Goal: Browse casually: Explore the website without a specific task or goal

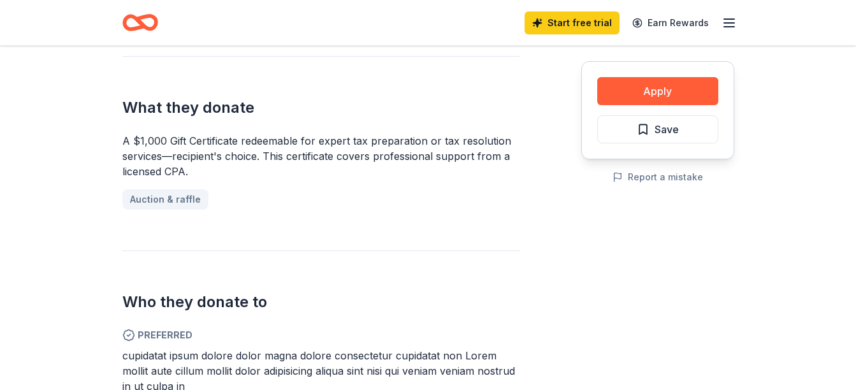
scroll to position [516, 0]
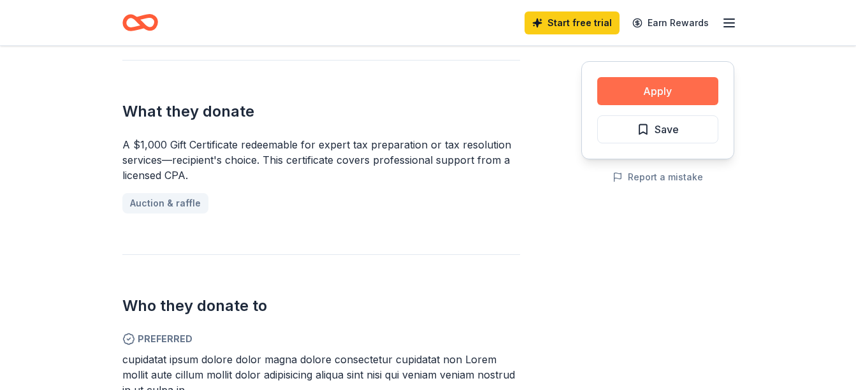
click at [660, 91] on button "Apply" at bounding box center [657, 91] width 121 height 28
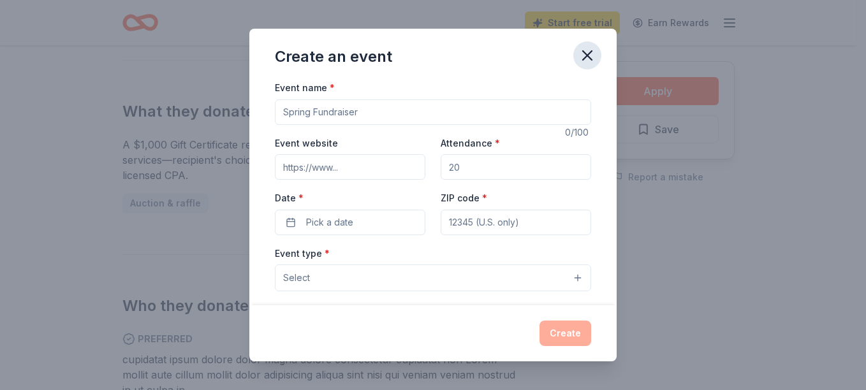
click at [579, 61] on icon "button" at bounding box center [587, 56] width 18 height 18
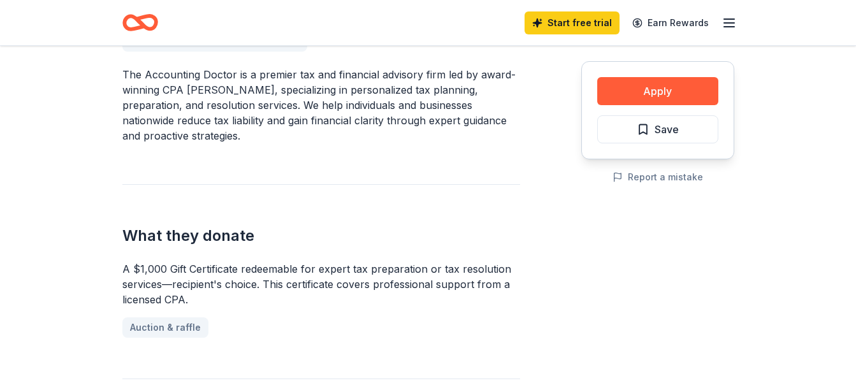
scroll to position [0, 0]
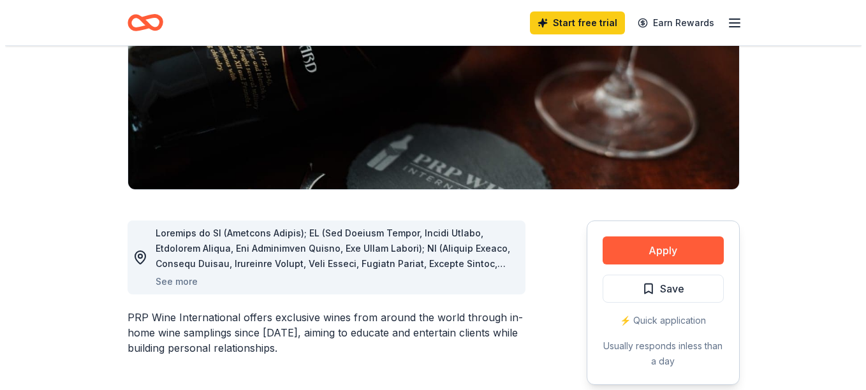
scroll to position [201, 0]
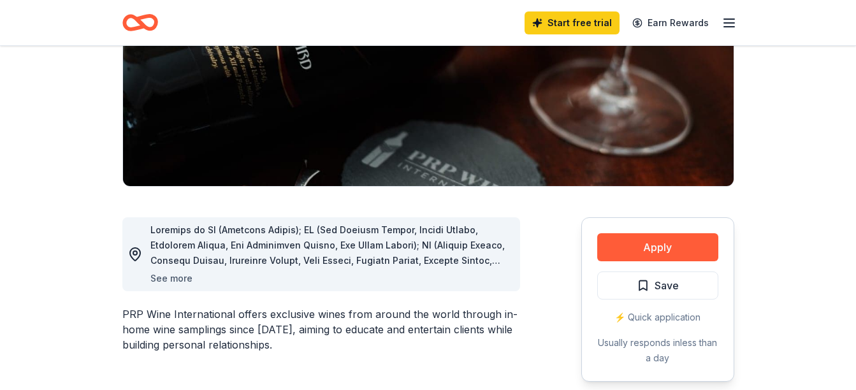
click at [168, 283] on button "See more" at bounding box center [171, 278] width 42 height 15
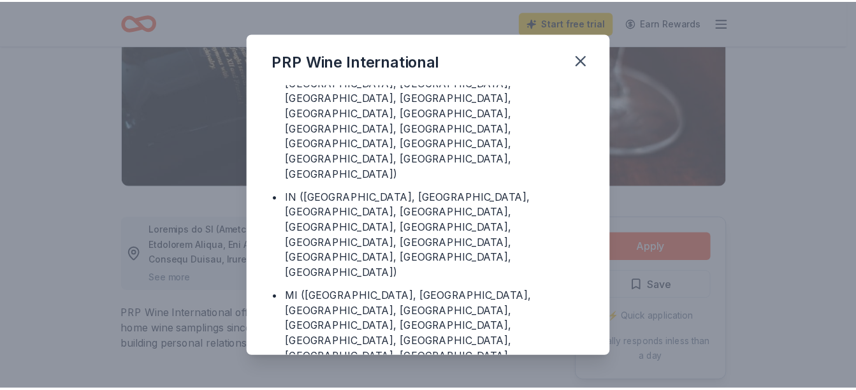
scroll to position [400, 0]
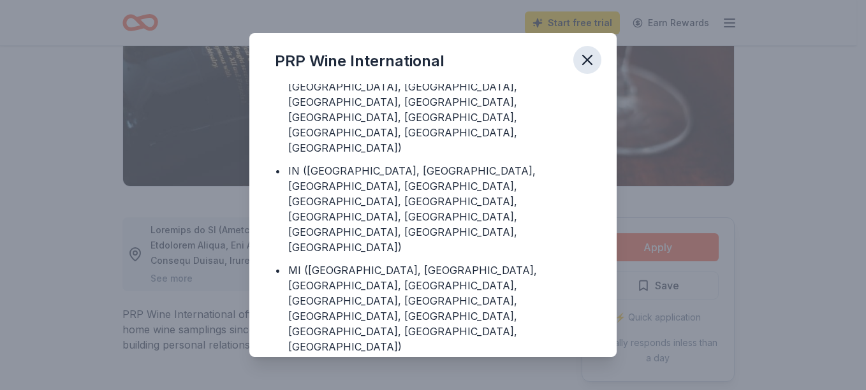
click at [592, 61] on icon "button" at bounding box center [587, 60] width 18 height 18
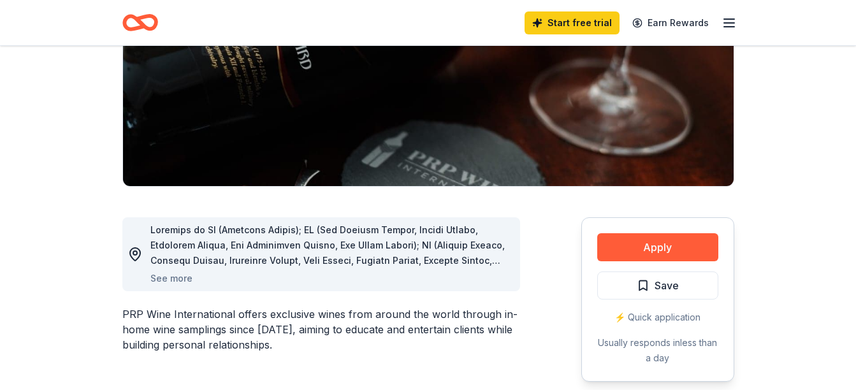
scroll to position [0, 0]
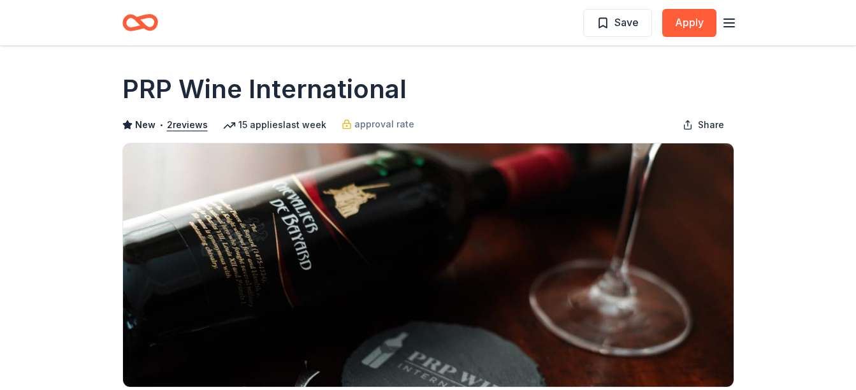
click at [724, 24] on icon "button" at bounding box center [729, 22] width 15 height 15
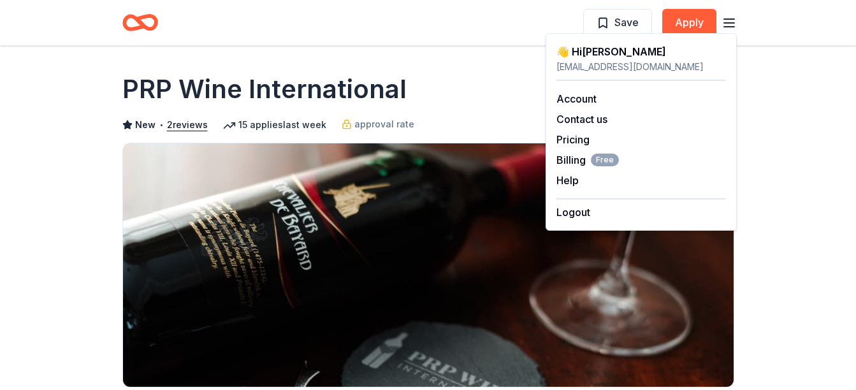
click at [468, 29] on div "Save Apply" at bounding box center [428, 23] width 612 height 30
